Goal: Task Accomplishment & Management: Use online tool/utility

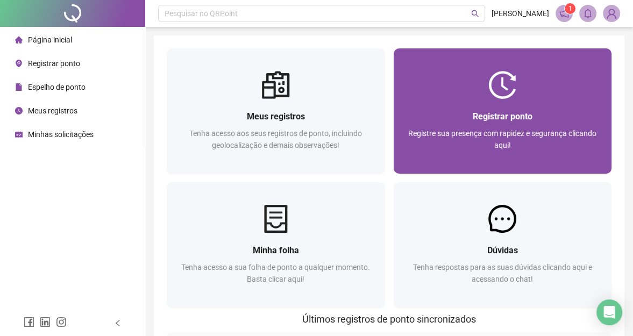
click at [536, 99] on div "Registrar ponto Registre sua presença com rapidez e segurança clicando aqui!" at bounding box center [503, 136] width 218 height 75
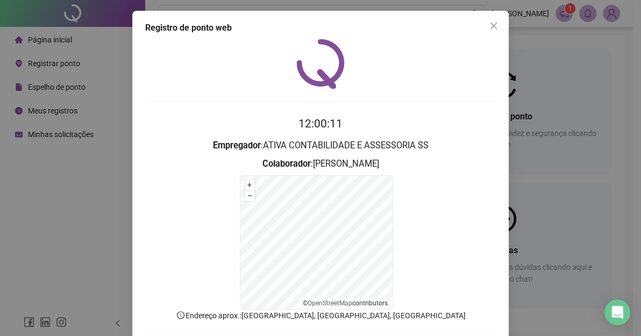
scroll to position [56, 0]
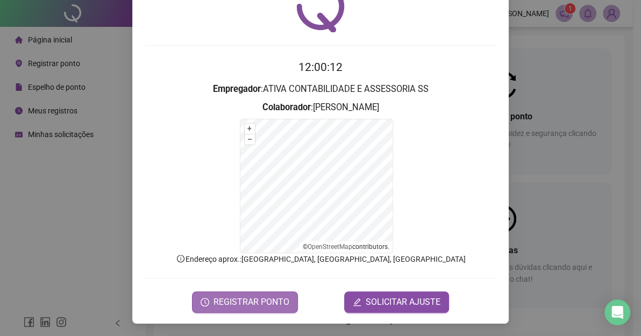
click at [260, 304] on span "REGISTRAR PONTO" at bounding box center [252, 302] width 76 height 13
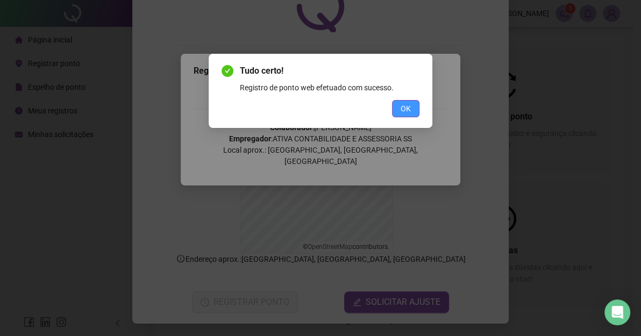
click at [414, 107] on button "OK" at bounding box center [405, 108] width 27 height 17
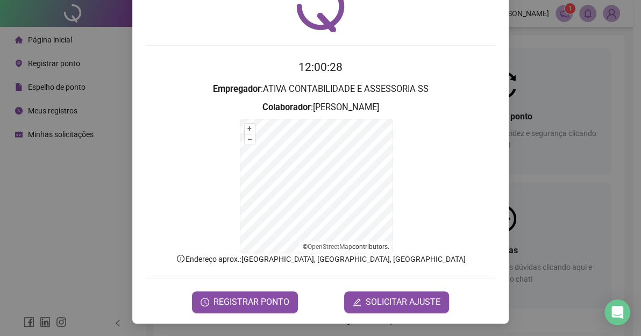
scroll to position [0, 0]
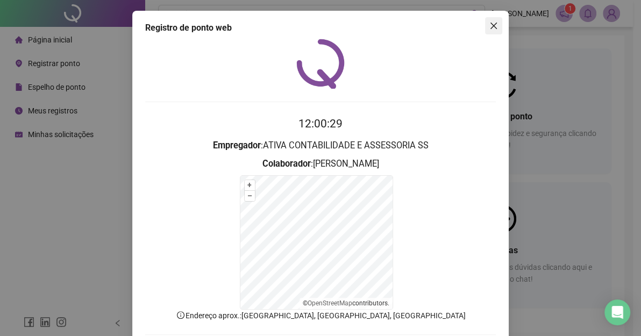
click at [493, 27] on icon "close" at bounding box center [493, 26] width 9 height 9
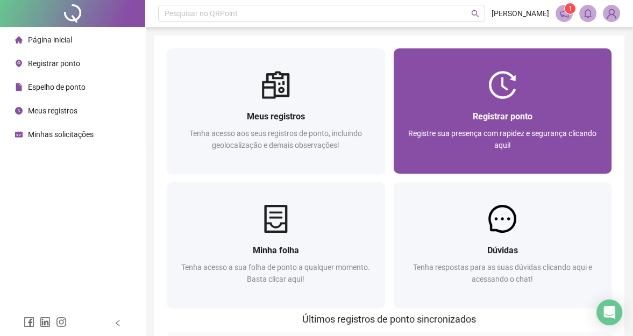
click at [486, 137] on span "Registre sua presença com rapidez e segurança clicando aqui!" at bounding box center [502, 139] width 188 height 20
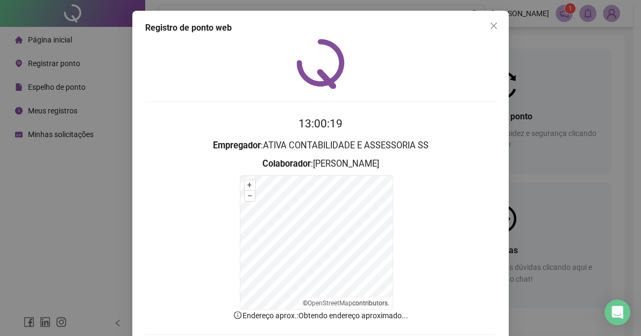
scroll to position [56, 0]
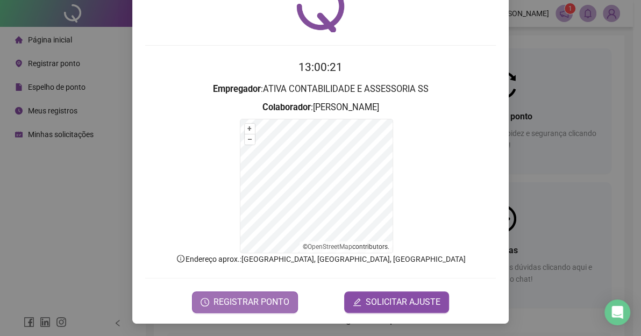
click at [201, 298] on icon "clock-circle" at bounding box center [205, 302] width 9 height 9
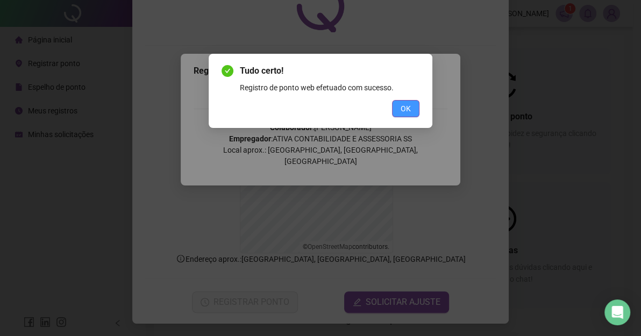
click at [407, 106] on span "OK" at bounding box center [406, 109] width 10 height 12
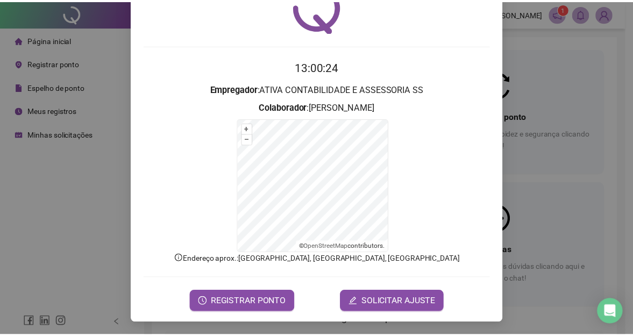
scroll to position [0, 0]
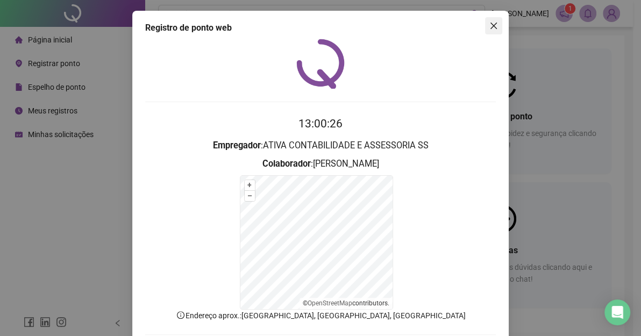
click at [492, 17] on button "Close" at bounding box center [493, 25] width 17 height 17
